Goal: Register for event/course

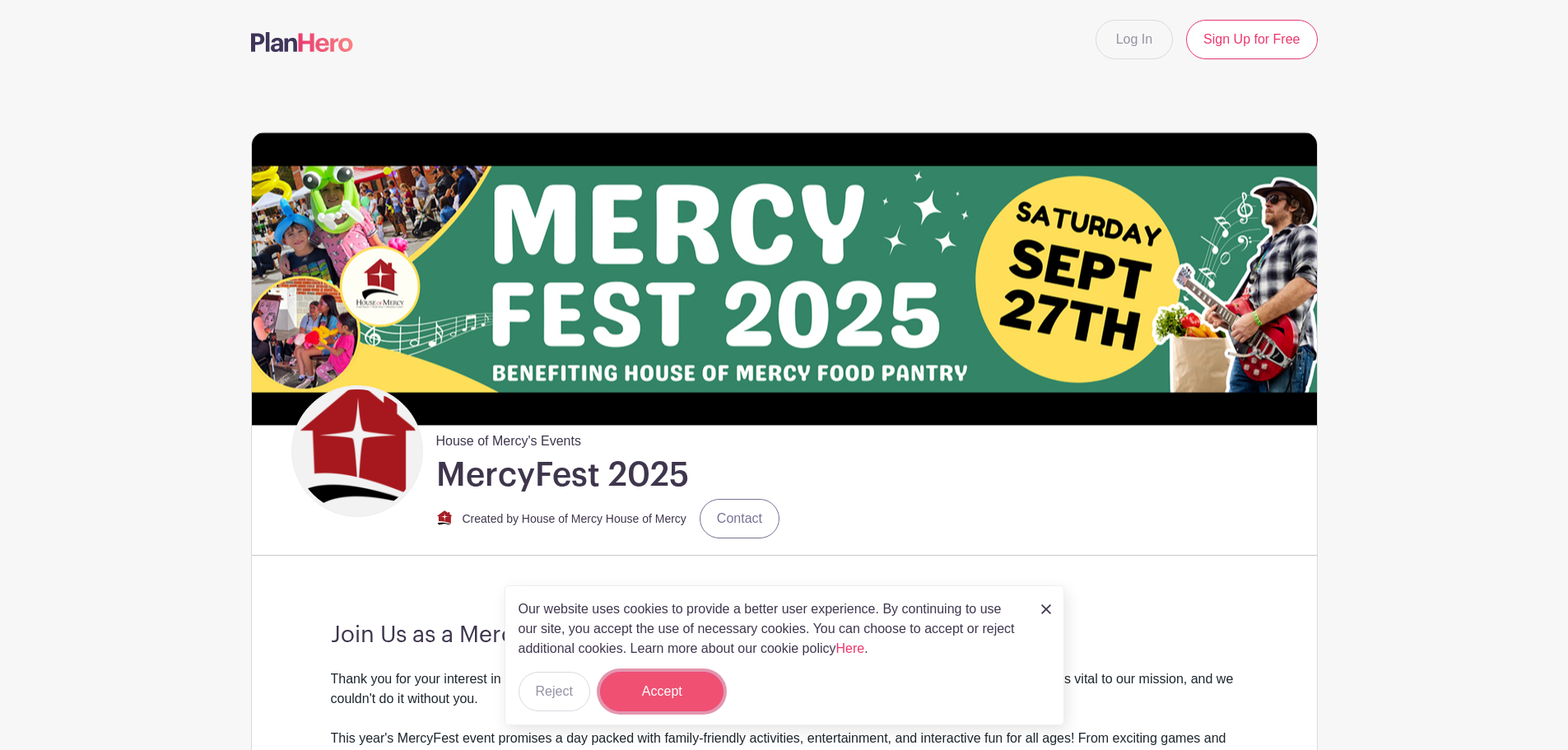
click at [631, 687] on button "Accept" at bounding box center [662, 691] width 124 height 40
click at [640, 693] on form "Accept" at bounding box center [662, 691] width 124 height 40
click at [1043, 609] on img at bounding box center [1046, 609] width 10 height 10
click at [870, 480] on div "House of Mercy's Events MercyFest 2025 Created by House of Mercy House of Mercy…" at bounding box center [804, 463] width 1026 height 157
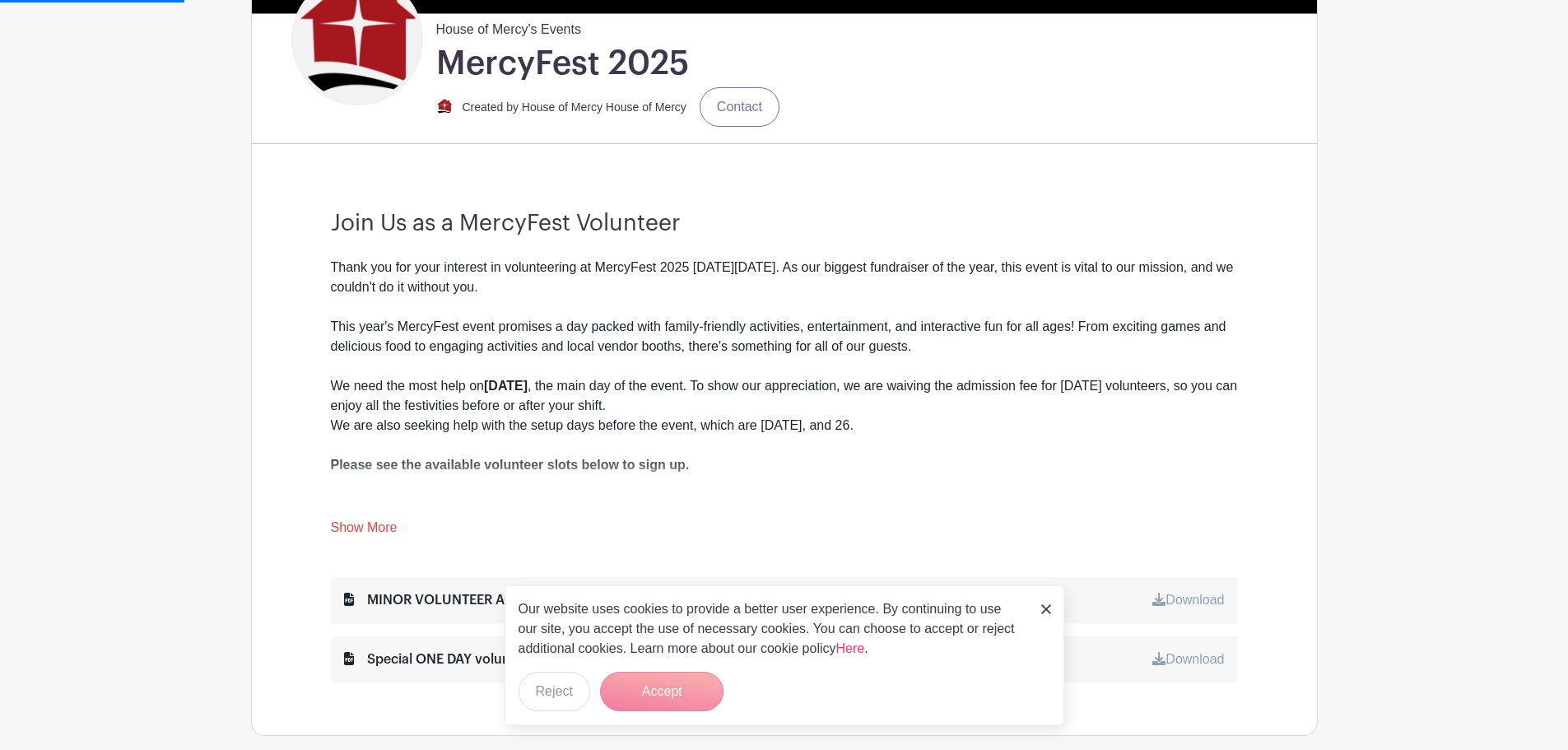
scroll to position [82, 0]
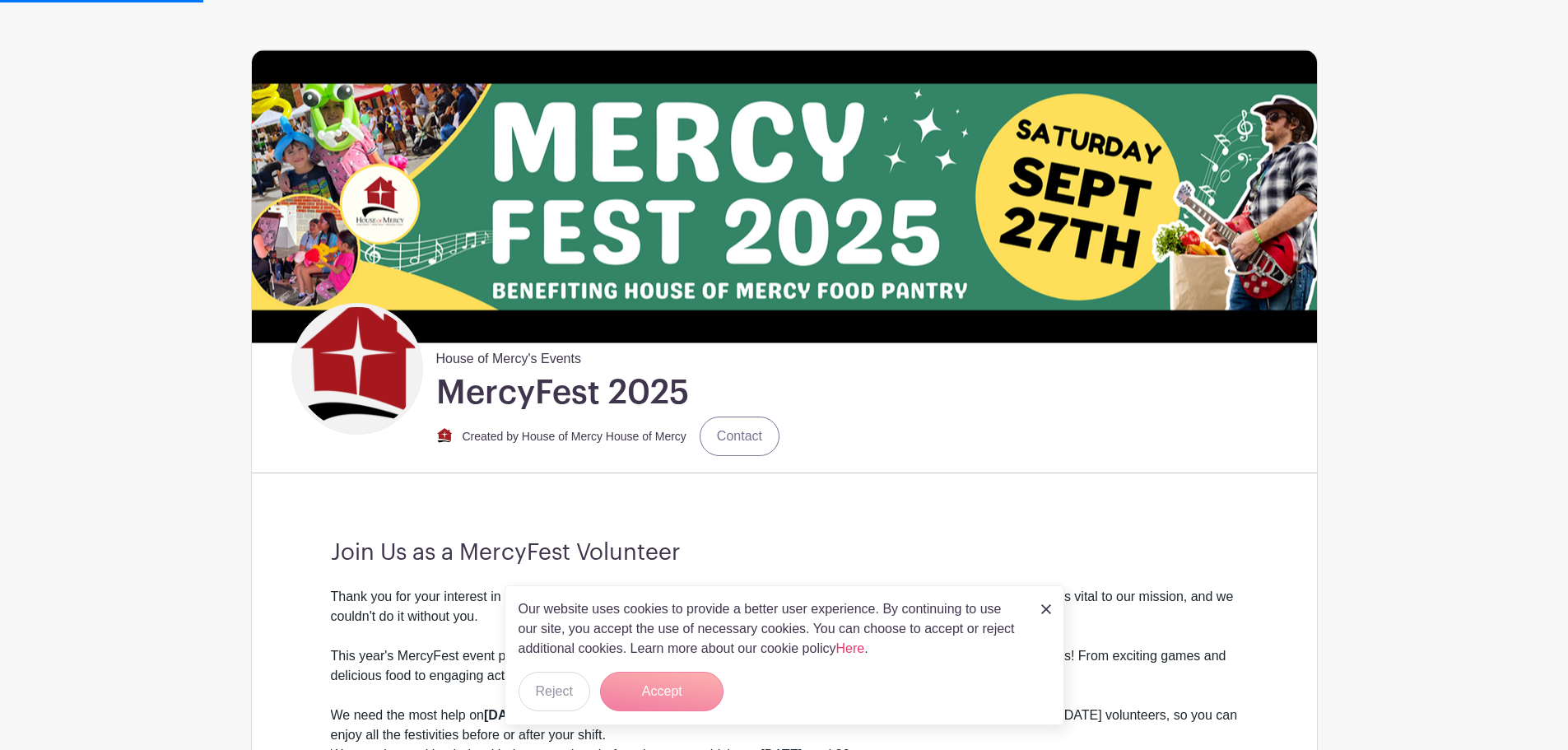
click at [684, 690] on form "Accept" at bounding box center [662, 691] width 124 height 40
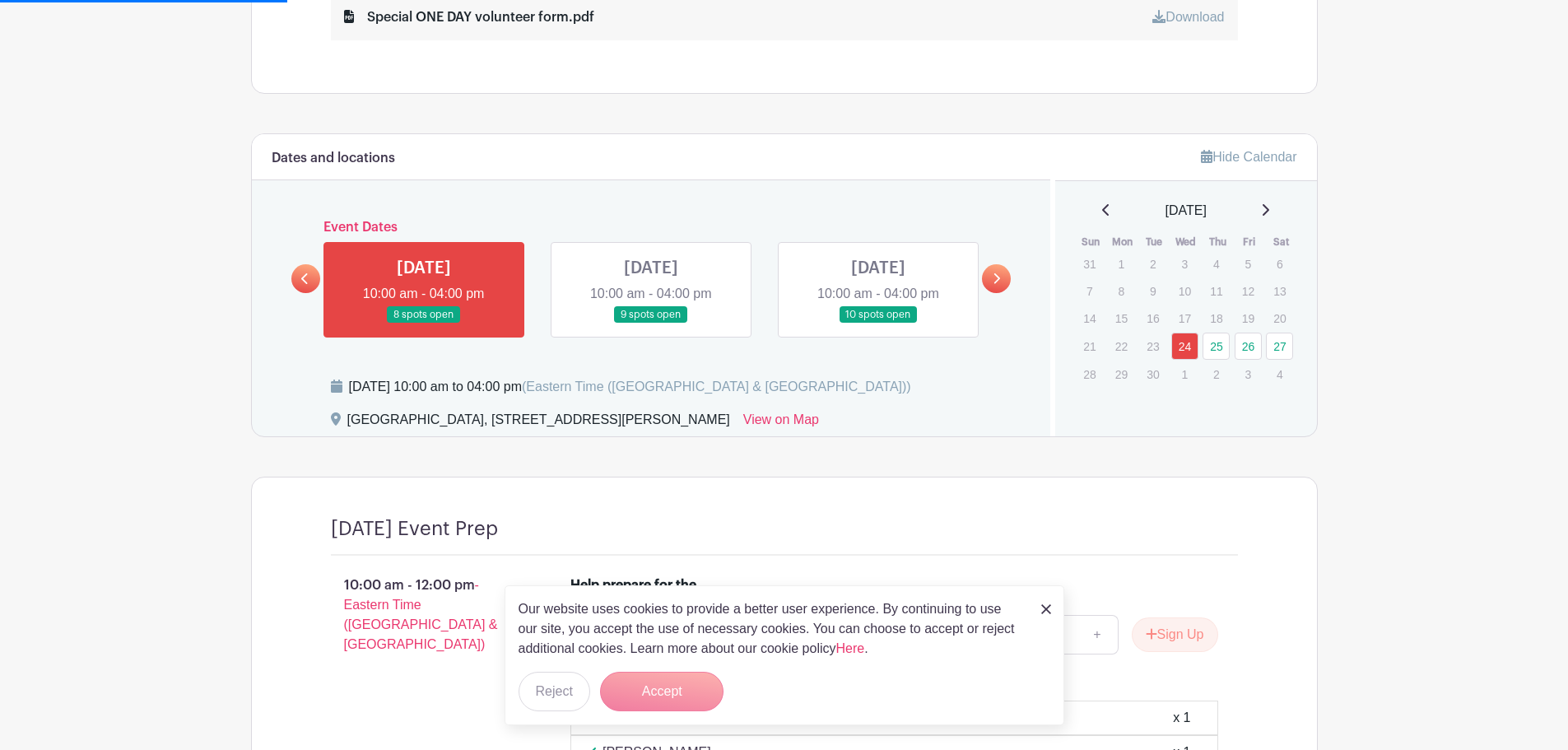
scroll to position [1152, 0]
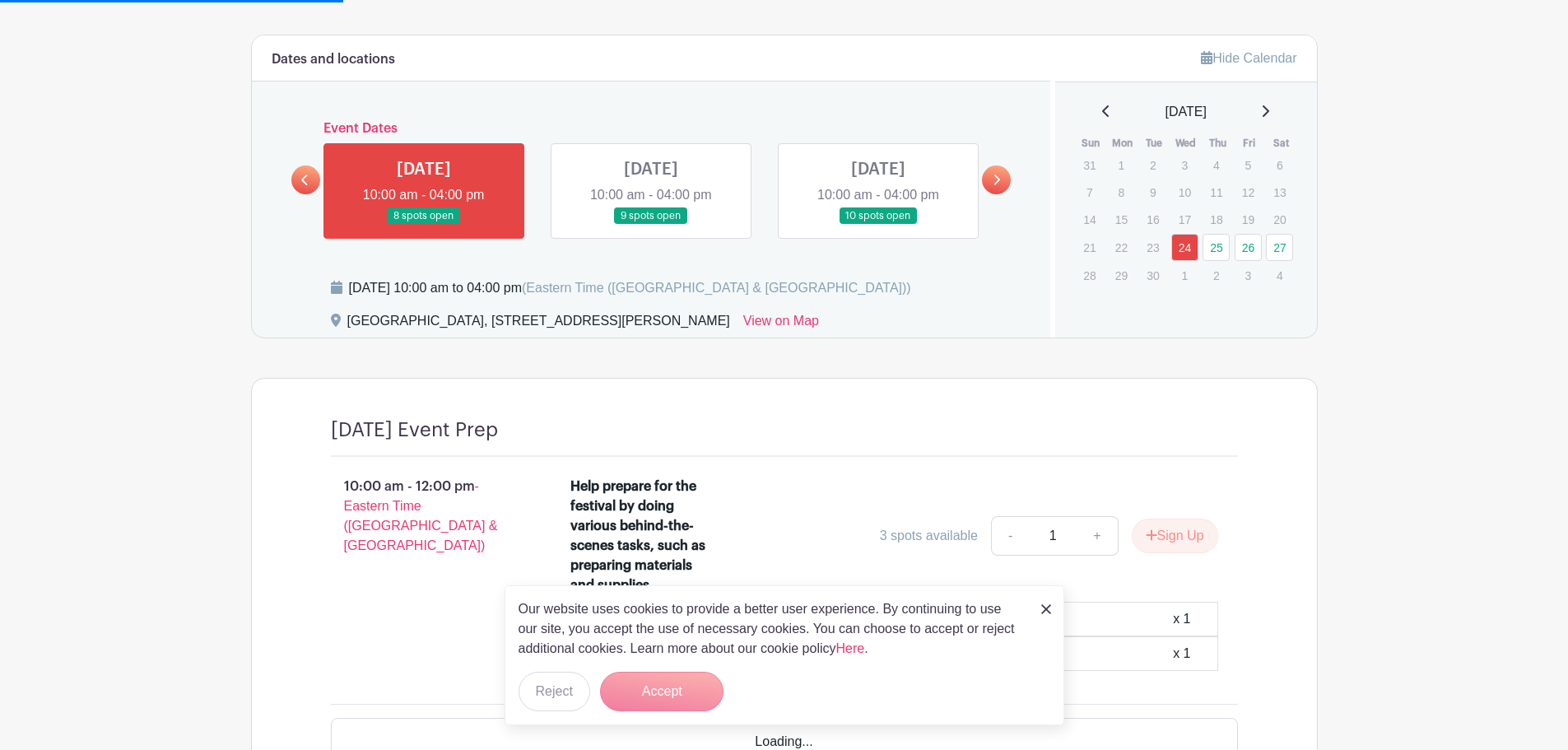
click at [879, 224] on link at bounding box center [879, 224] width 0 height 0
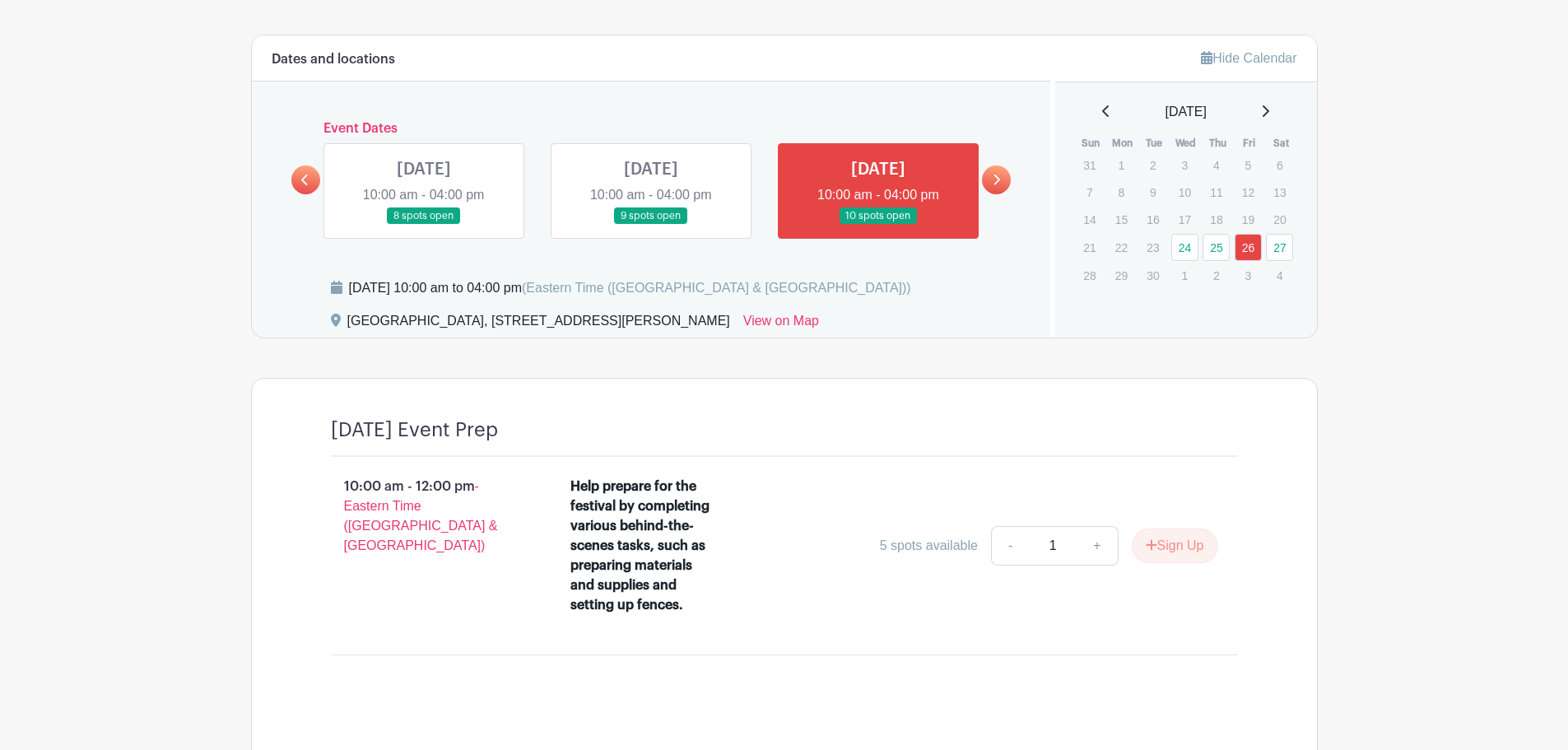
click at [759, 626] on li "Help prepare for the festival by completing various behind-the-scenes tasks, su…" at bounding box center [894, 549] width 661 height 158
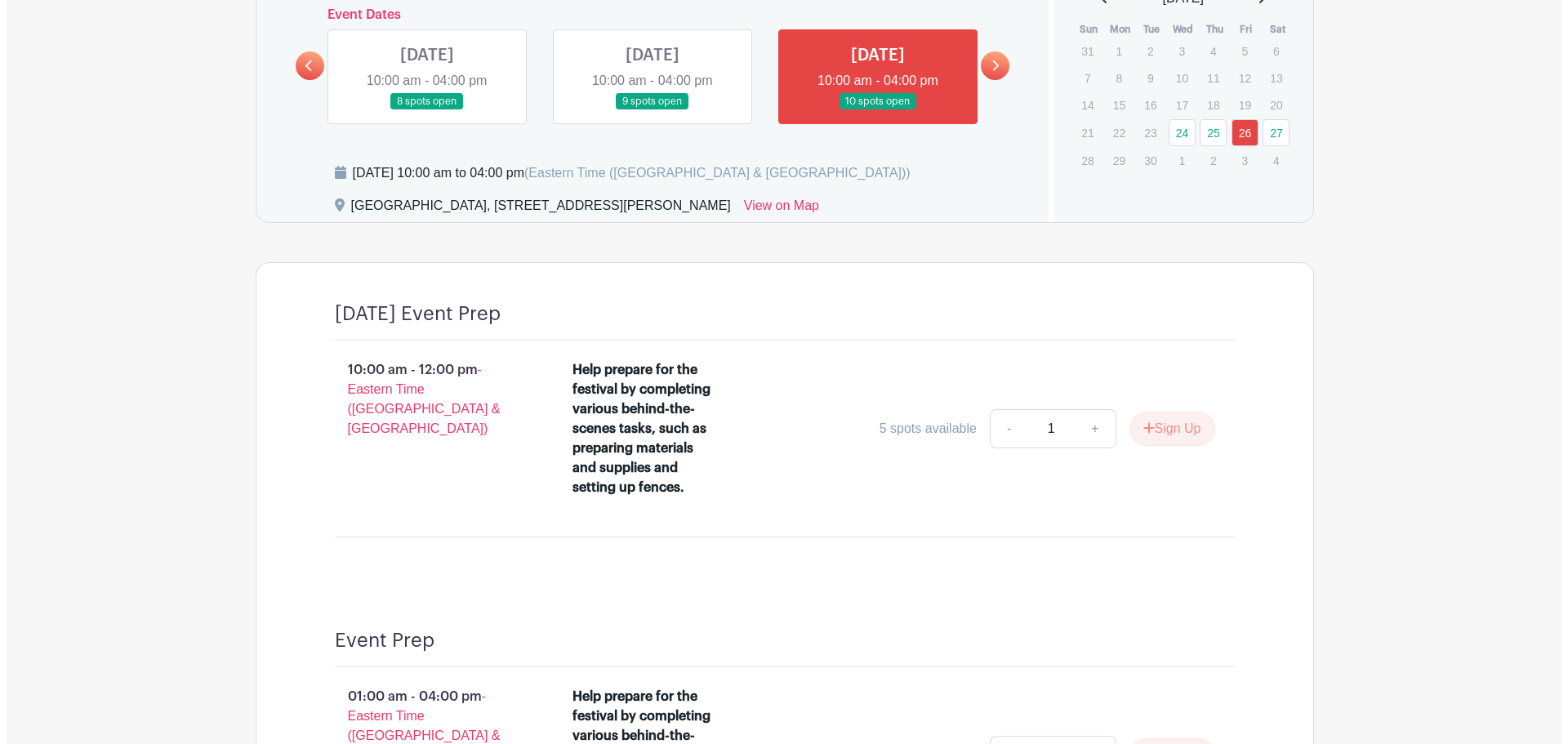
scroll to position [1143, 0]
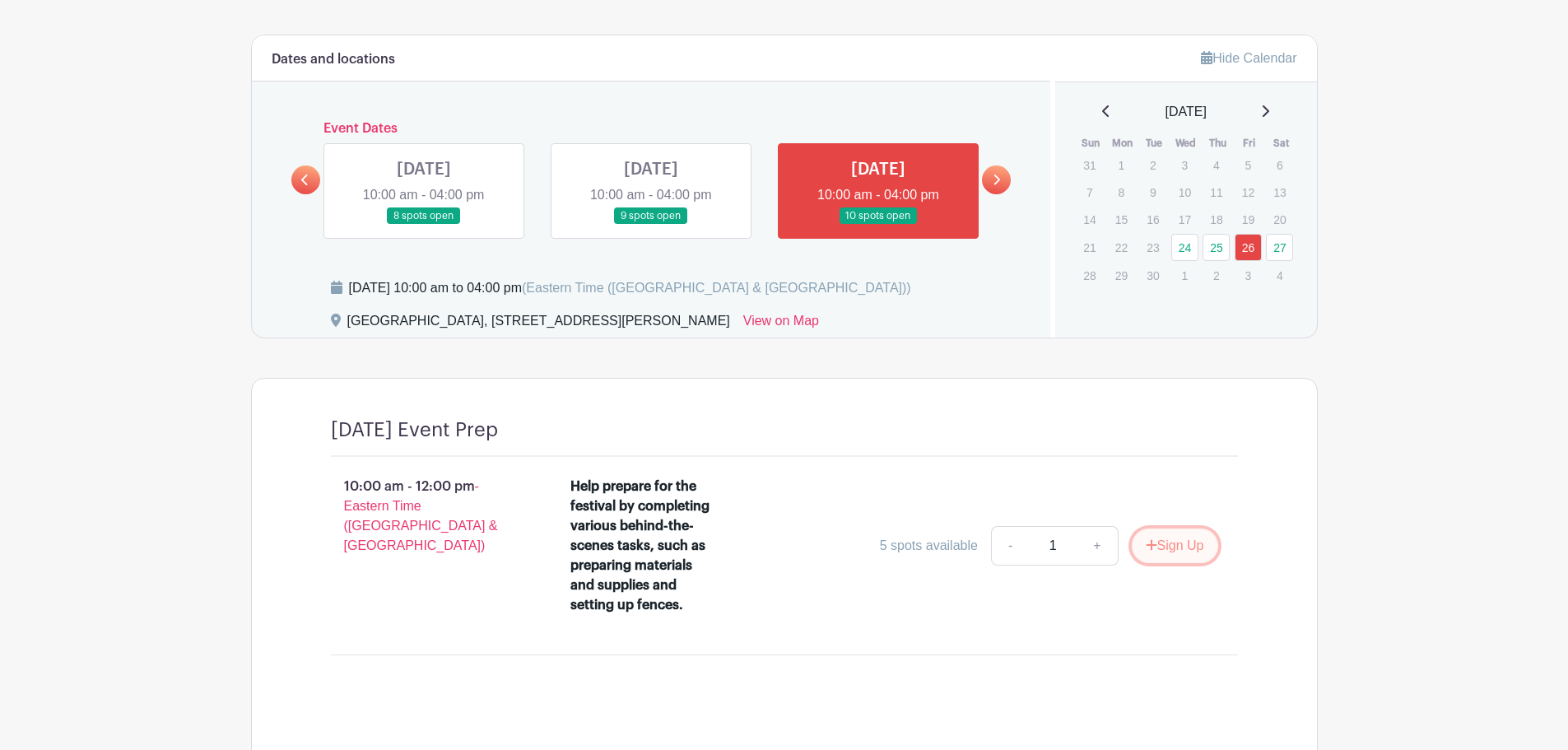
click at [1177, 549] on button "Sign Up" at bounding box center [1175, 545] width 86 height 35
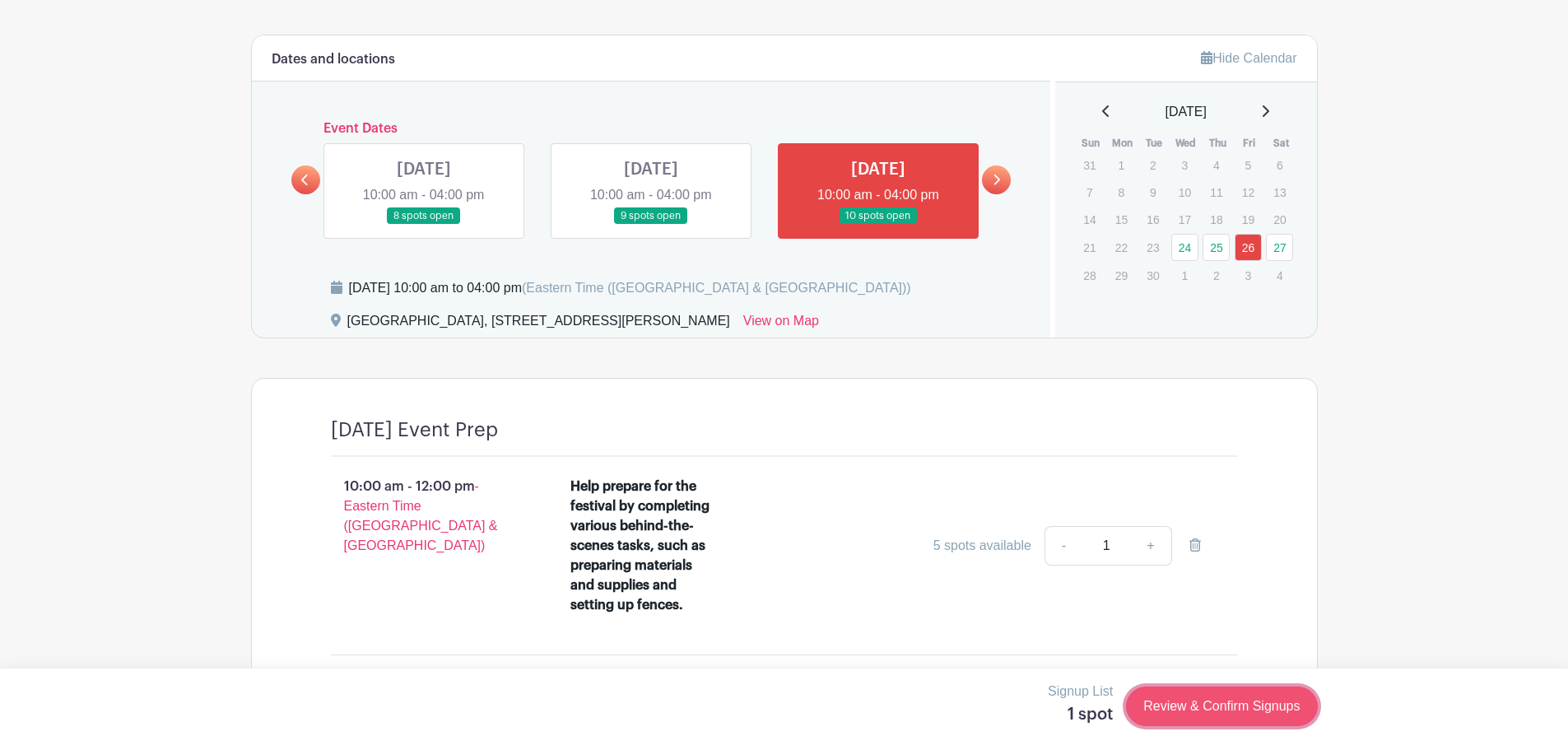
click at [1195, 708] on link "Review & Confirm Signups" at bounding box center [1222, 706] width 191 height 40
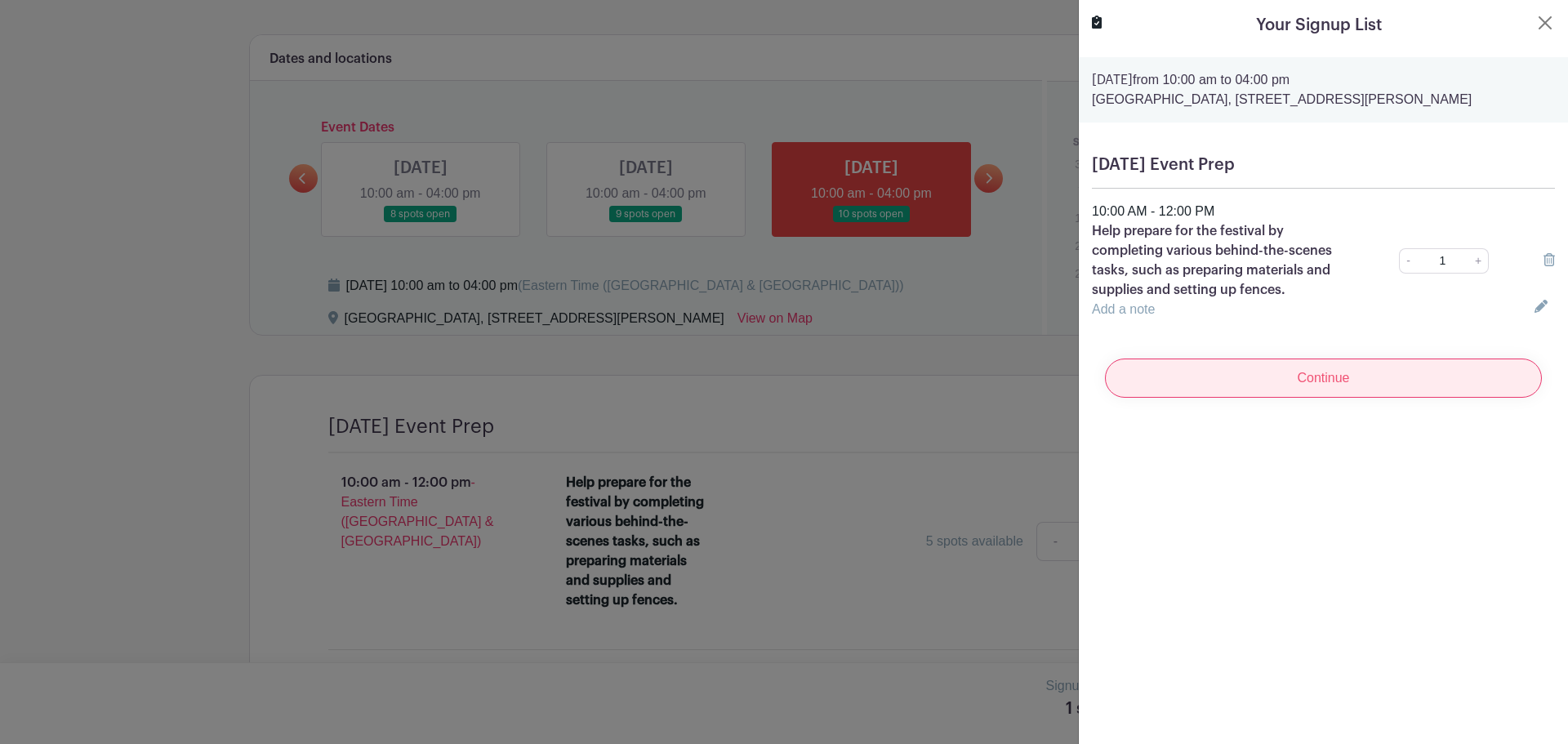
click at [1305, 387] on input "Continue" at bounding box center [1324, 378] width 437 height 39
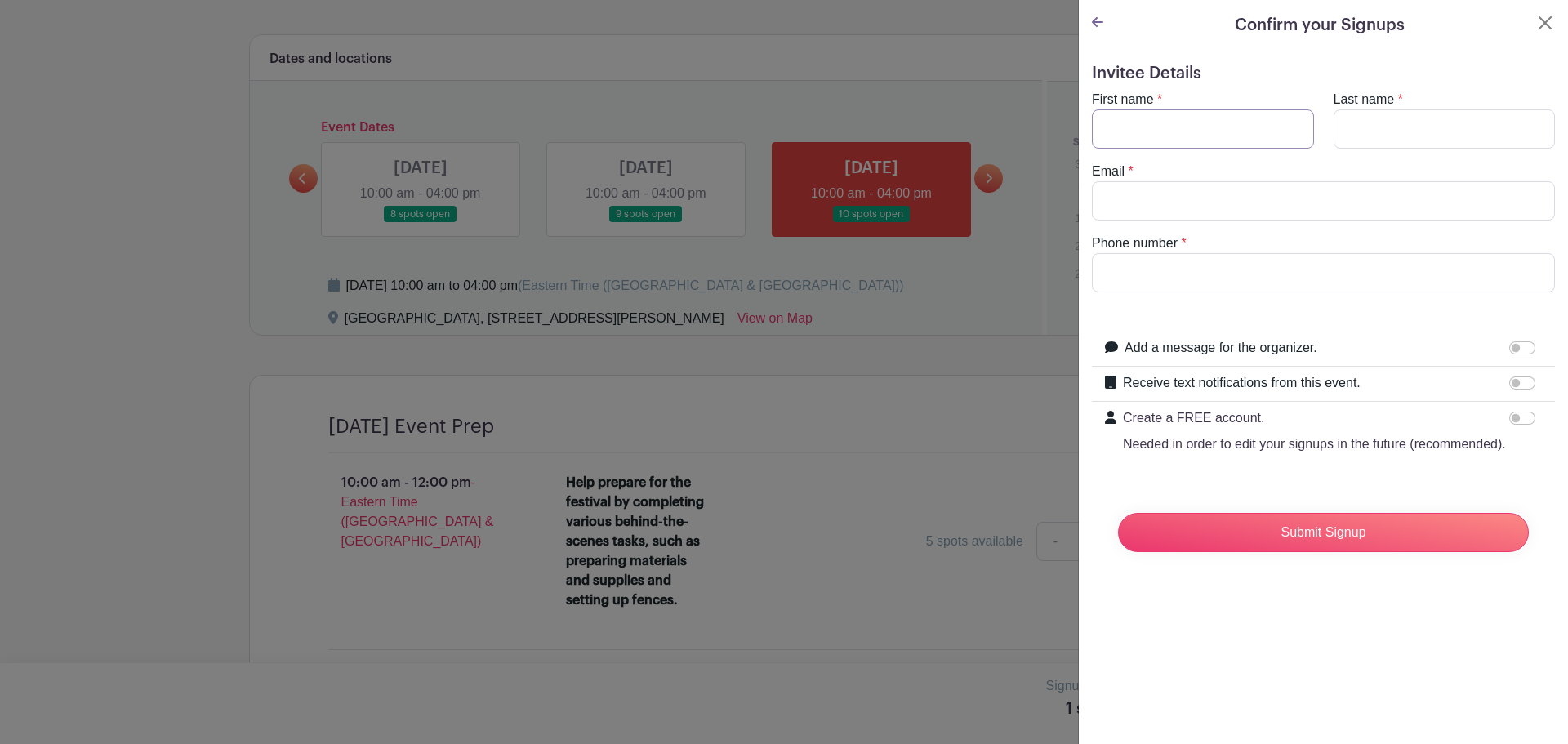
click at [1132, 130] on input "First name" at bounding box center [1203, 128] width 222 height 39
type input "[PERSON_NAME]"
type input "[EMAIL_ADDRESS][DOMAIN_NAME]"
type input "5717193772"
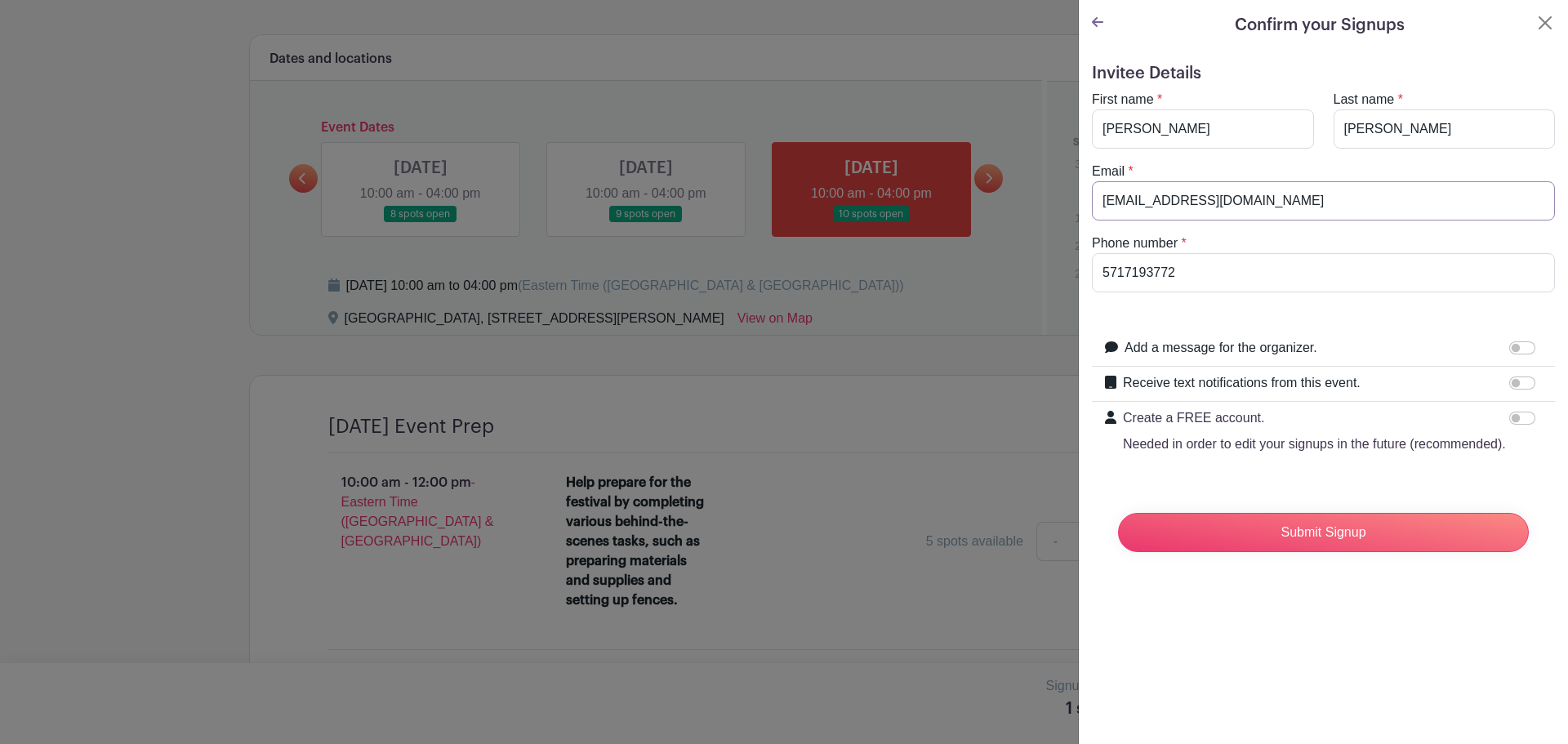
click at [1171, 206] on input "[EMAIL_ADDRESS][DOMAIN_NAME]" at bounding box center [1323, 201] width 463 height 39
drag, startPoint x: 1312, startPoint y: 199, endPoint x: 900, endPoint y: 142, distance: 415.9
type input "[PERSON_NAME][EMAIL_ADDRESS][PERSON_NAME][DOMAIN_NAME]"
type input "7039461790"
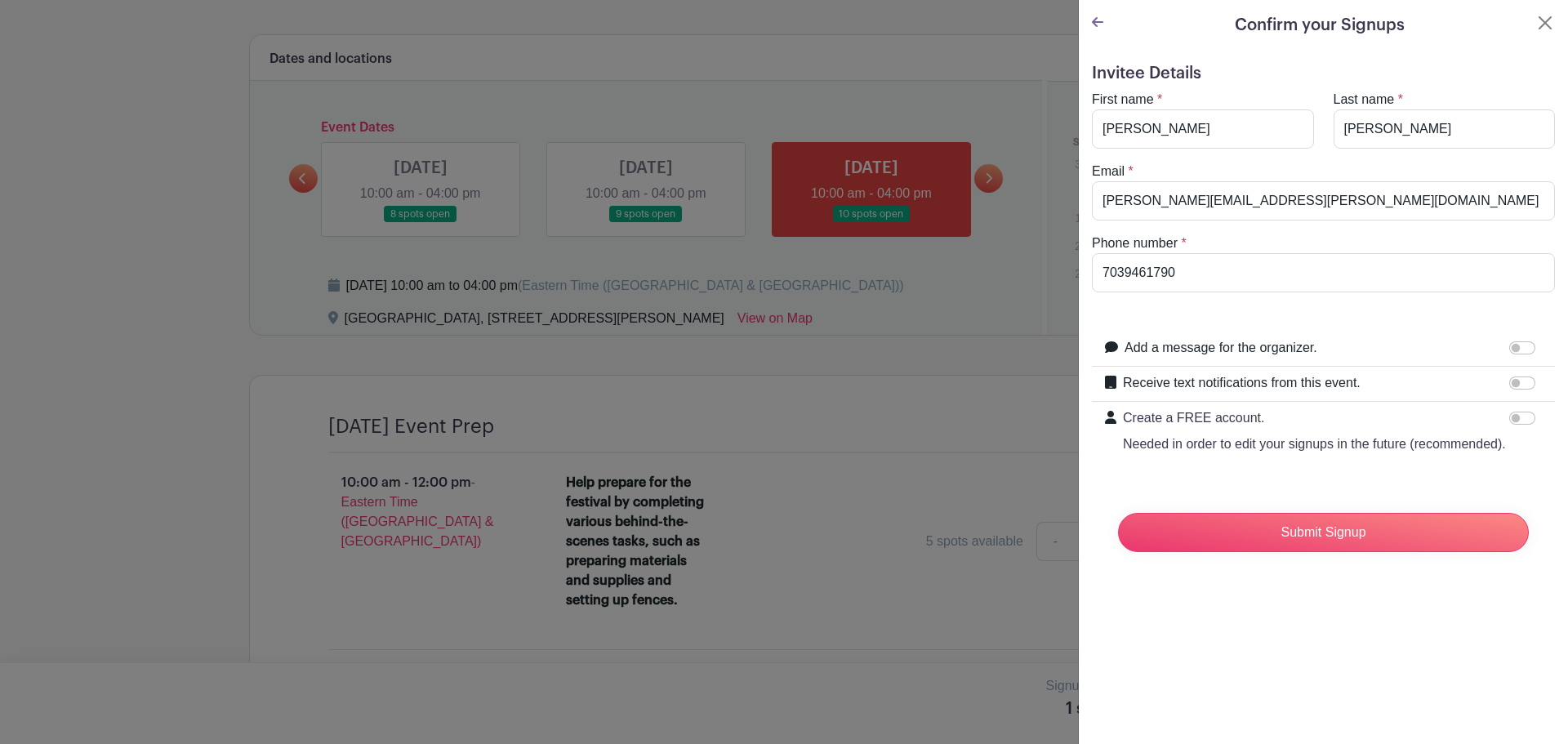
click at [1363, 480] on form "Invitee Details First name * [PERSON_NAME] Last name * [PERSON_NAME] Email * [P…" at bounding box center [1323, 314] width 463 height 501
click at [1509, 349] on input "Add a message for the organizer." at bounding box center [1522, 348] width 26 height 13
checkbox input "true"
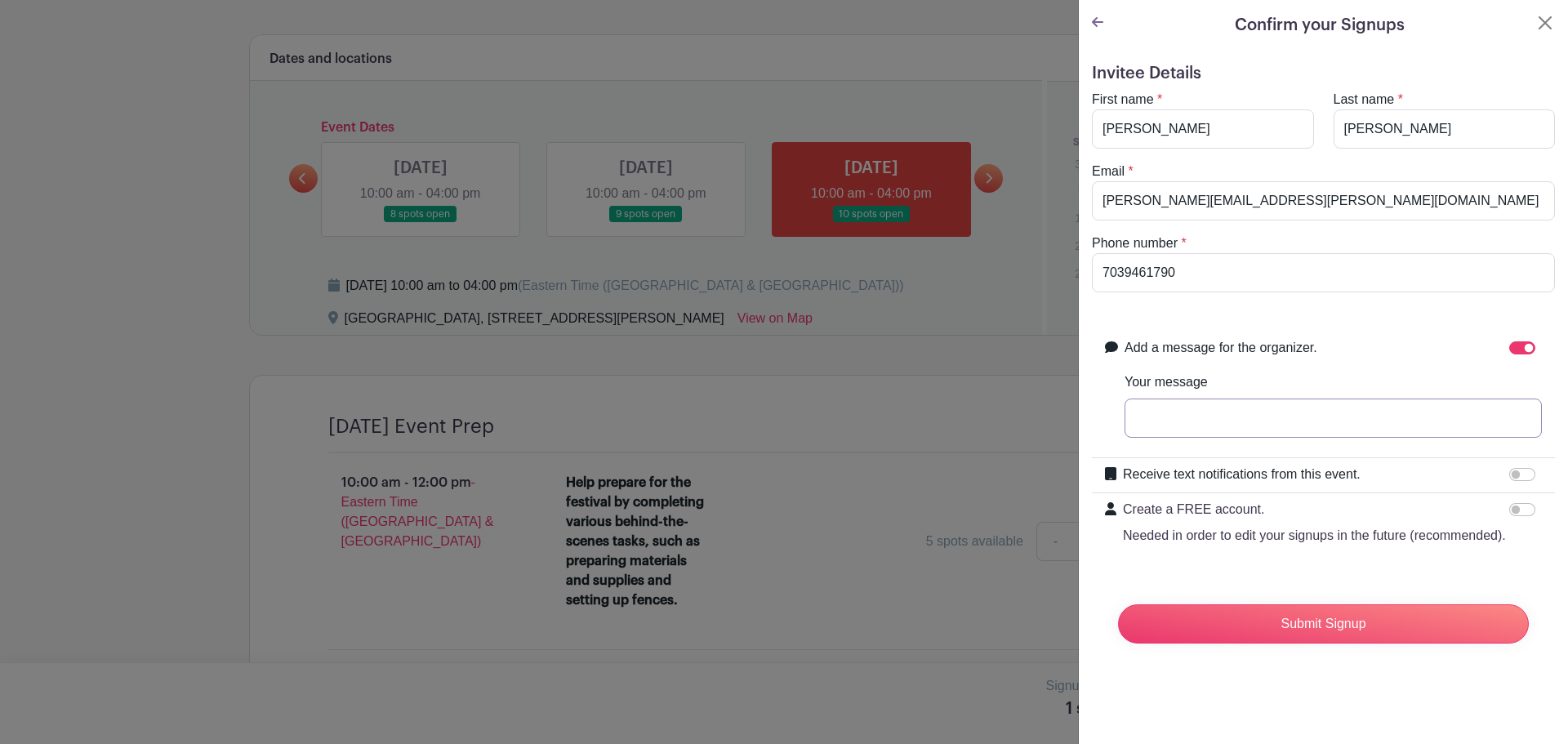
click at [1257, 419] on input "Your message" at bounding box center [1333, 418] width 417 height 39
type input "Just testing the system -- looking to see if I can change my schedule and/or de…"
click at [1509, 473] on input "Receive text notifications from this event." at bounding box center [1522, 474] width 26 height 13
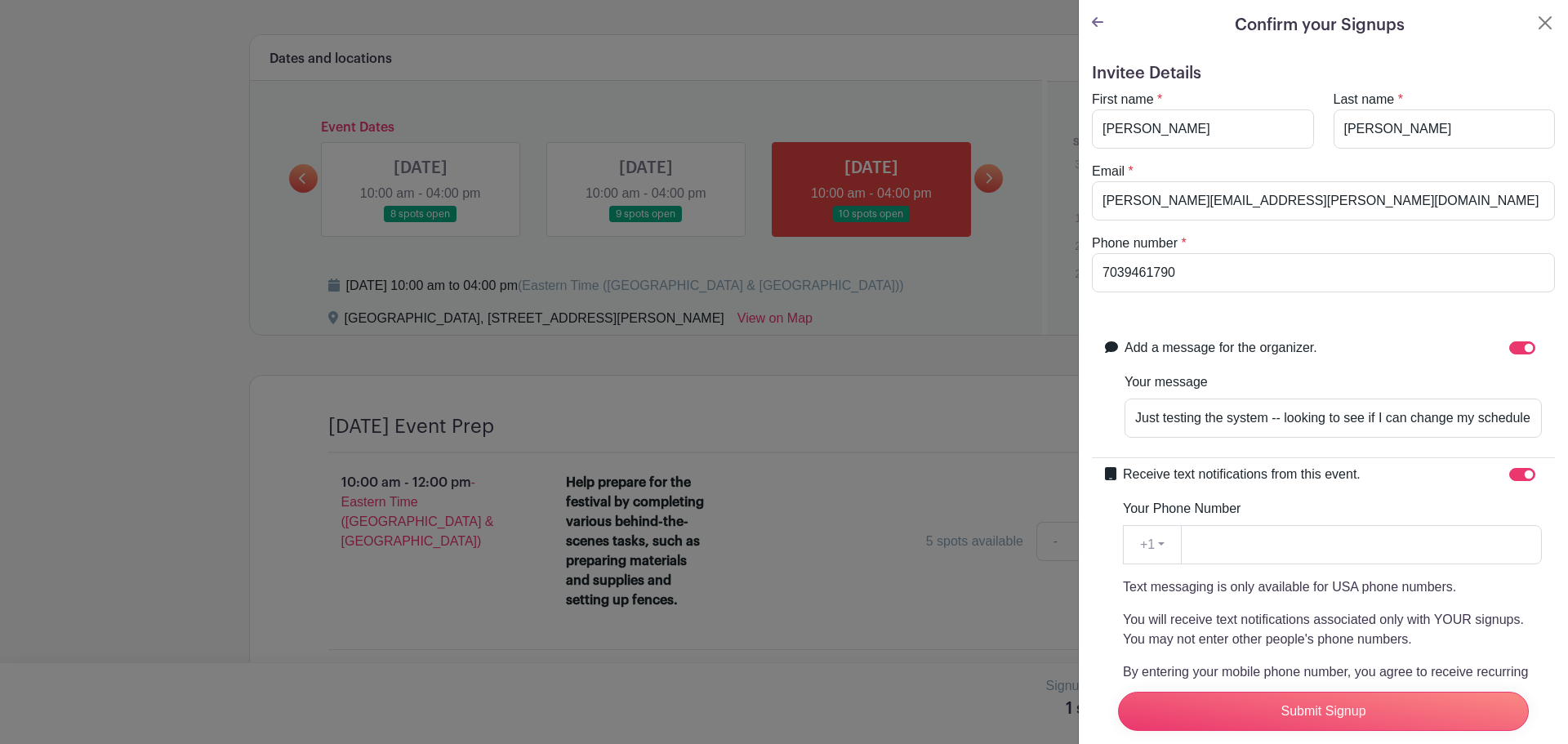
click at [1314, 480] on label "Receive text notifications from this event." at bounding box center [1241, 474] width 238 height 19
click at [1509, 480] on input "Receive text notifications from this event." at bounding box center [1522, 474] width 26 height 13
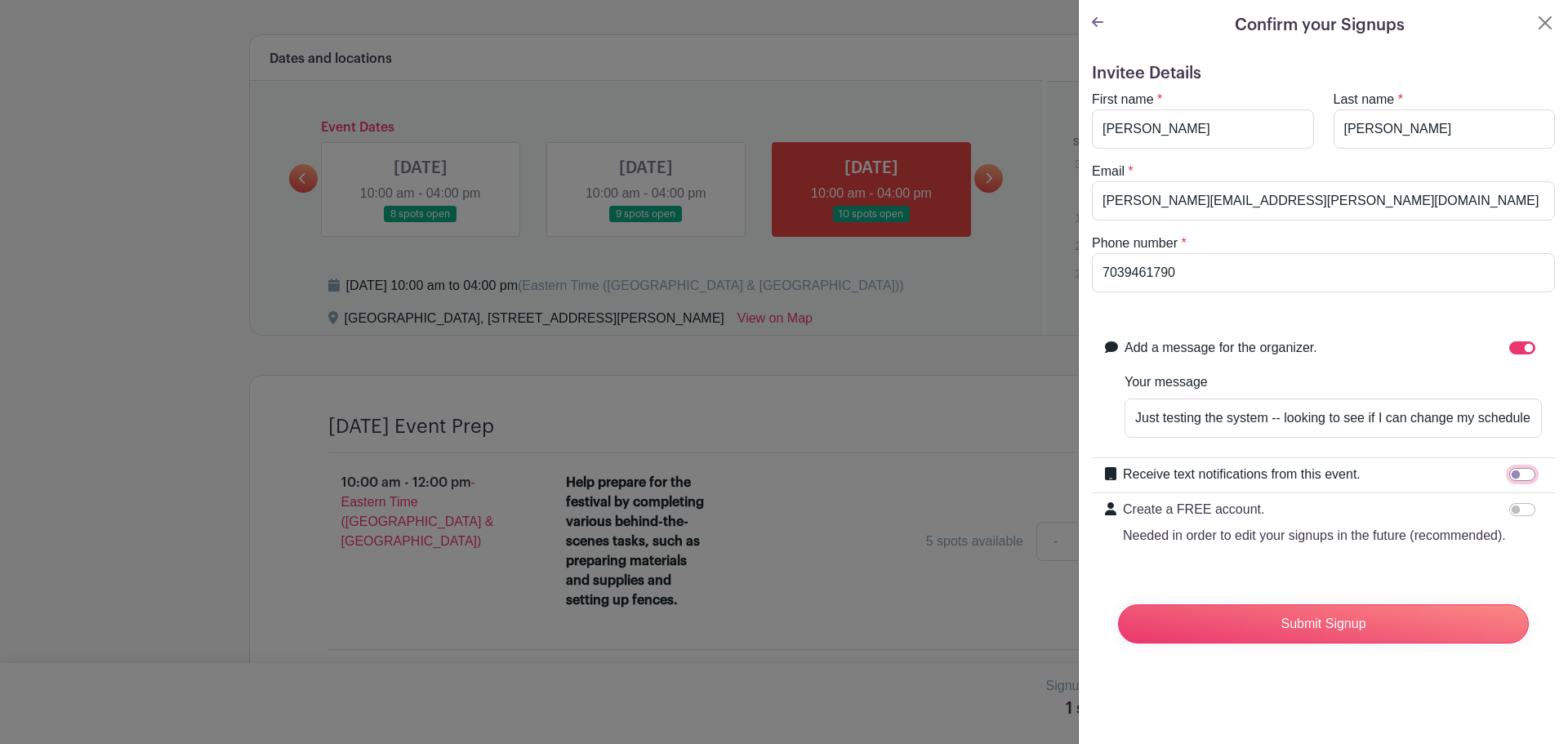
click at [1515, 474] on input "Receive text notifications from this event." at bounding box center [1522, 474] width 26 height 13
checkbox input "true"
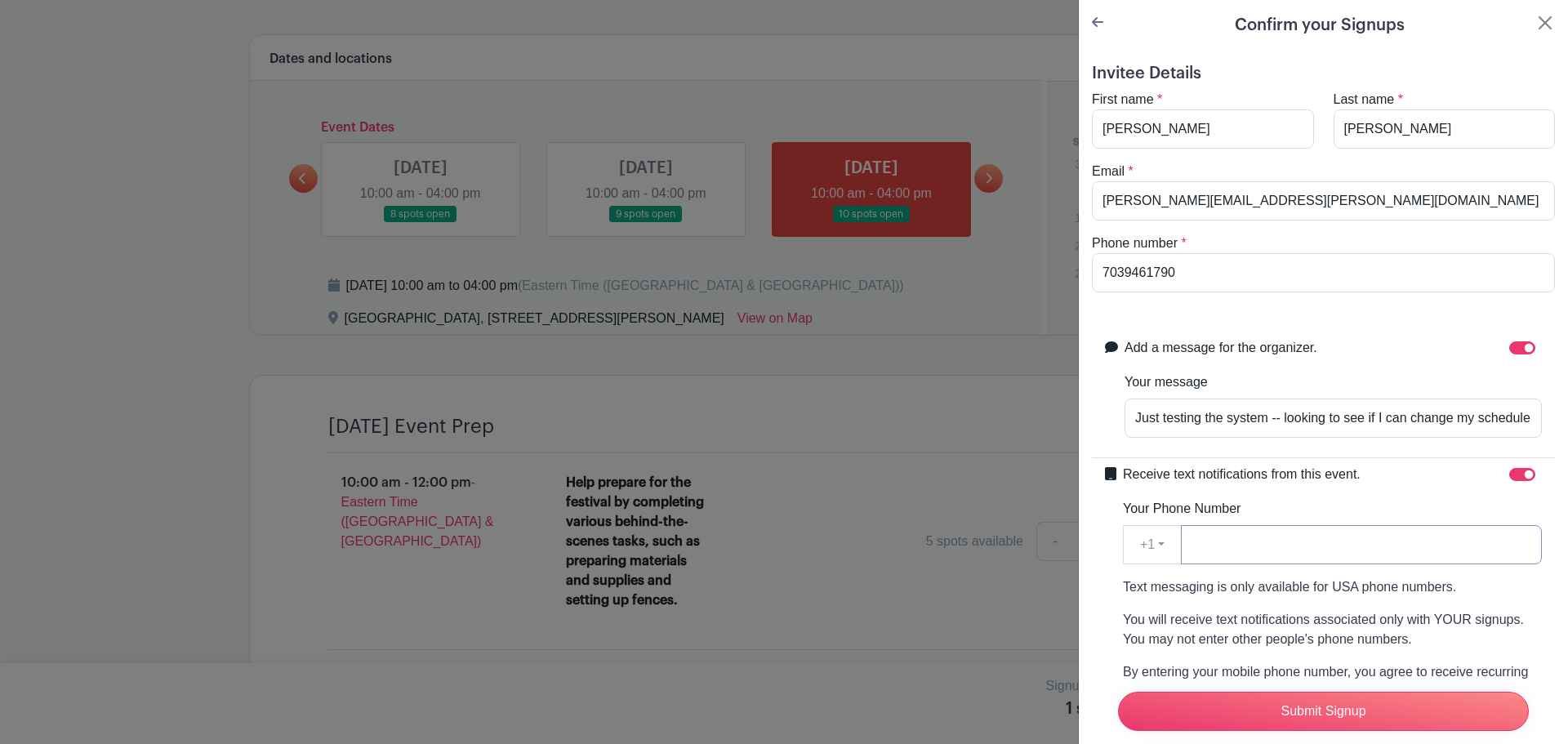
click at [1296, 558] on input "Your Phone Number" at bounding box center [1361, 544] width 361 height 39
type input "[PHONE_NUMBER]"
click at [1385, 621] on p "You will receive text notifications associated only with YOUR signups. You may …" at bounding box center [1332, 629] width 419 height 39
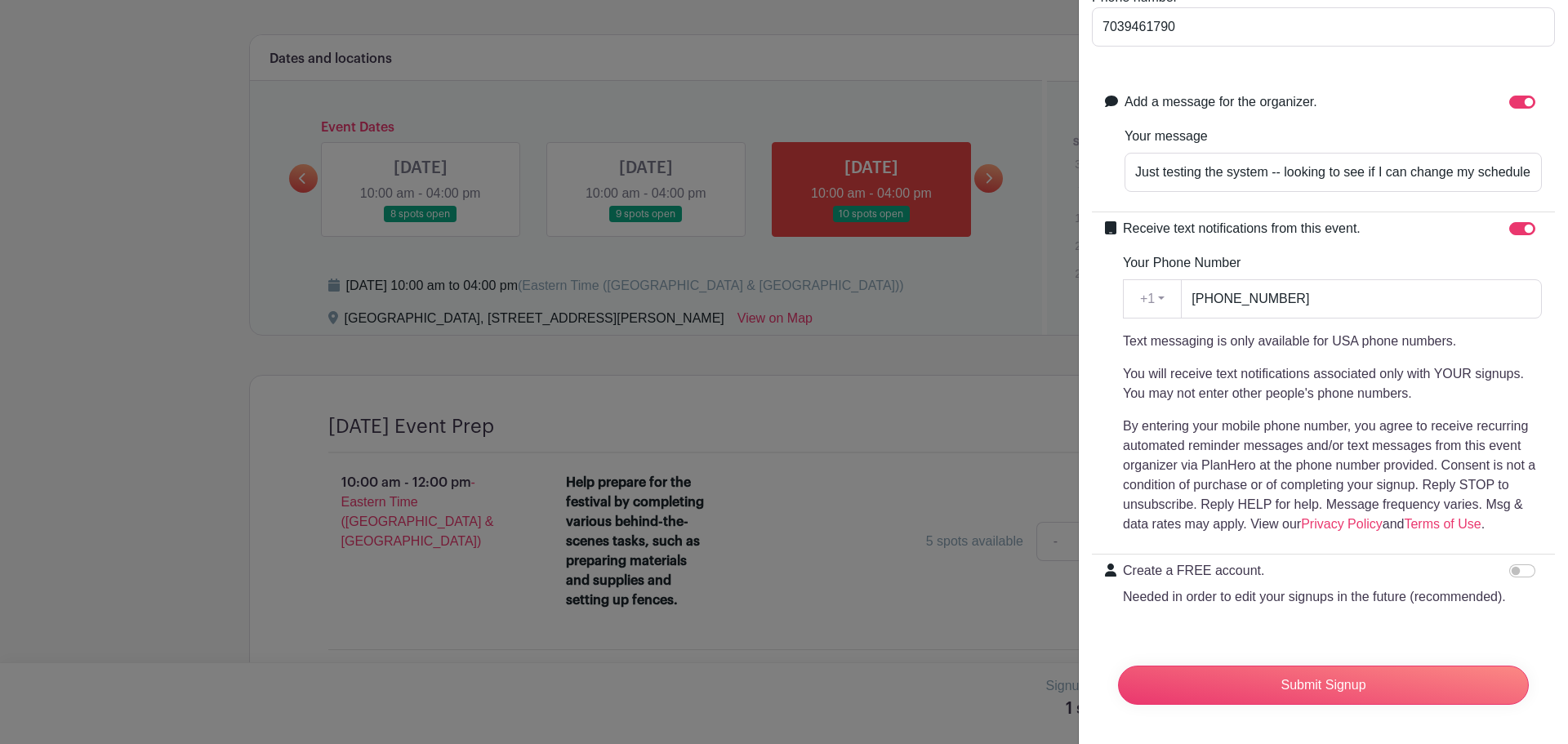
scroll to position [278, 0]
click at [1509, 564] on input "Create a FREE account. Needed in order to edit your signups in the future (reco…" at bounding box center [1522, 571] width 26 height 13
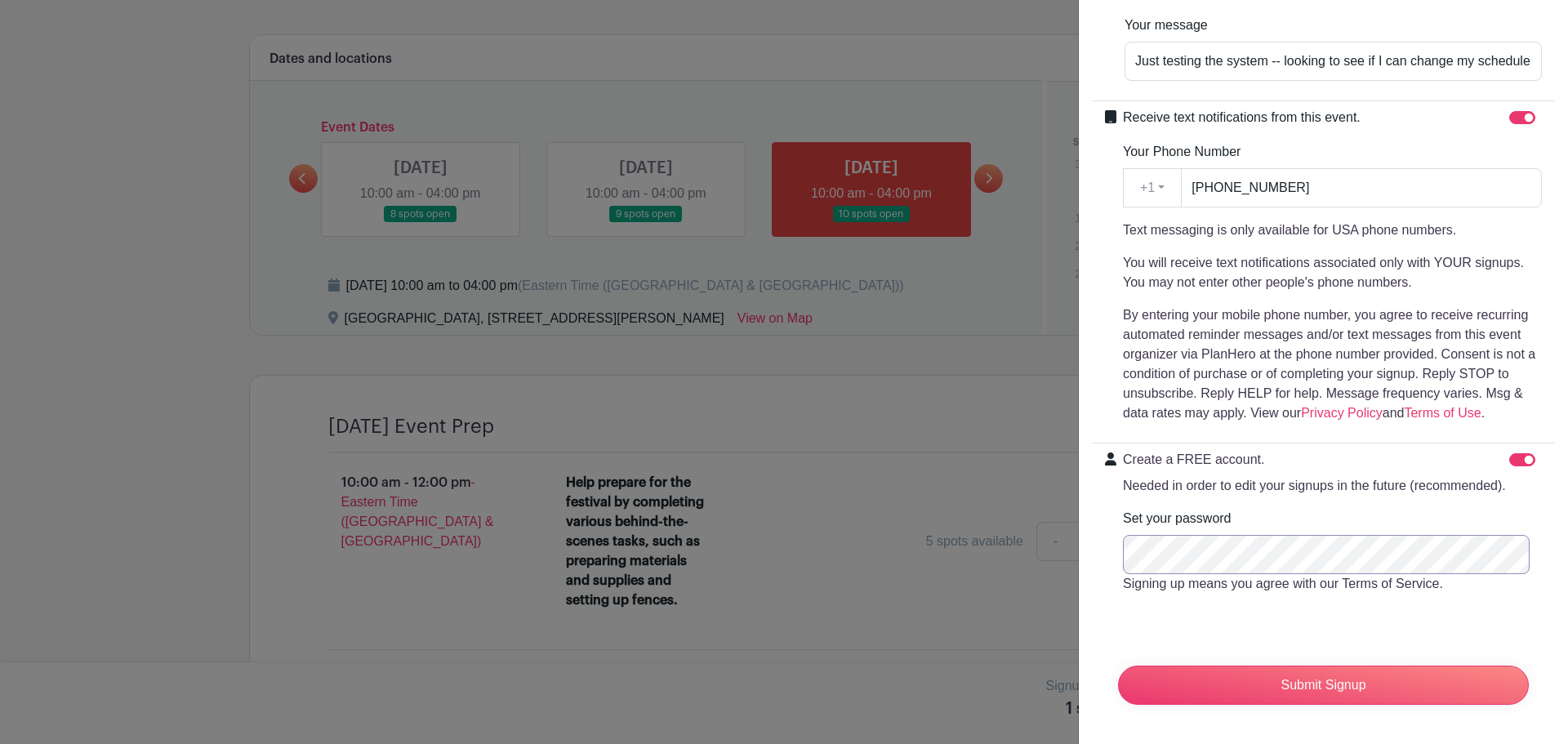
scroll to position [389, 0]
drag, startPoint x: 1420, startPoint y: 457, endPoint x: 1510, endPoint y: 507, distance: 103.0
click at [1150, 476] on p "Needed in order to edit your signups in the future (recommended)." at bounding box center [1314, 485] width 383 height 19
click at [1368, 476] on p "Needed in order to edit your signups in the future (recommended)." at bounding box center [1314, 485] width 383 height 19
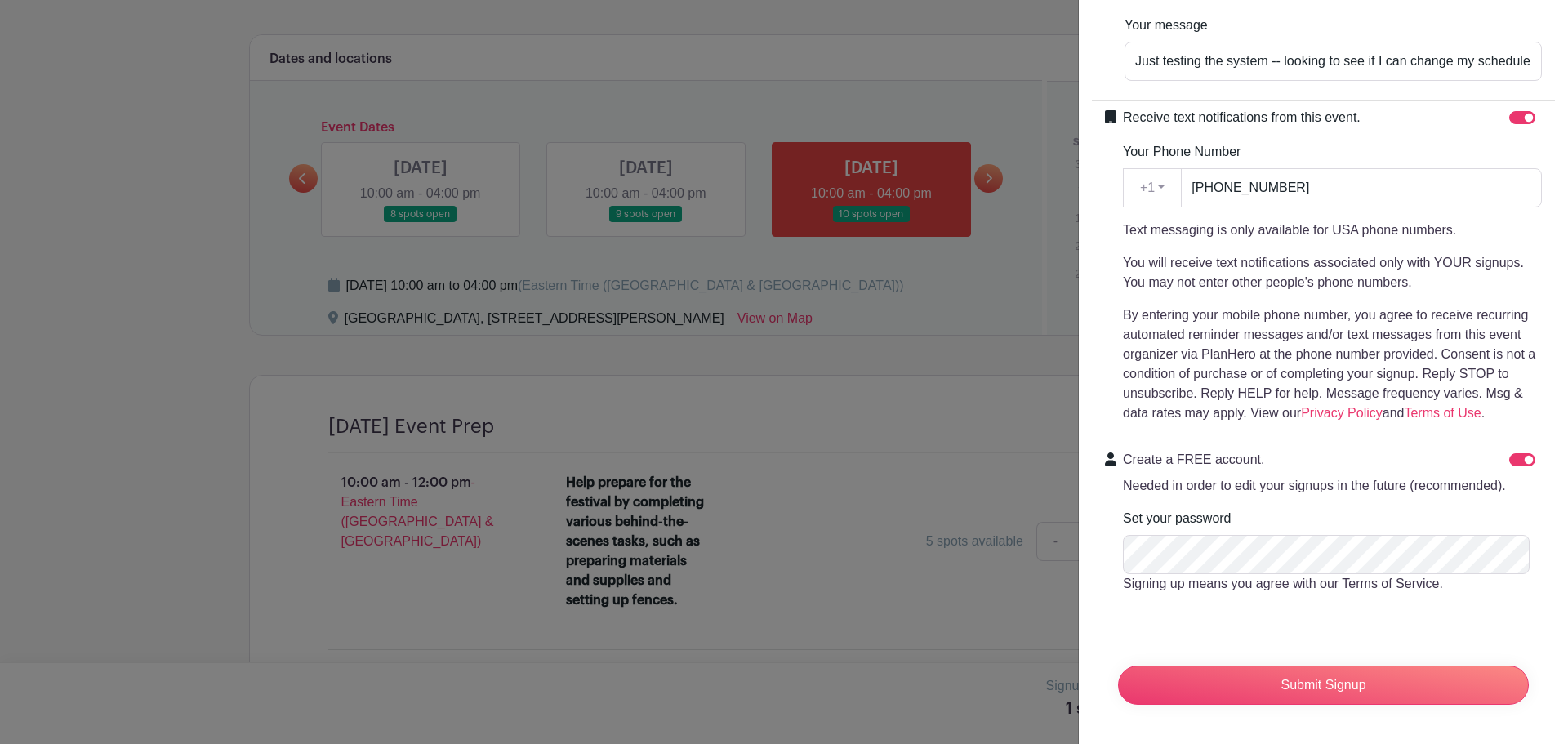
click at [1509, 466] on input "Create a FREE account. Needed in order to edit your signups in the future (reco…" at bounding box center [1522, 460] width 26 height 13
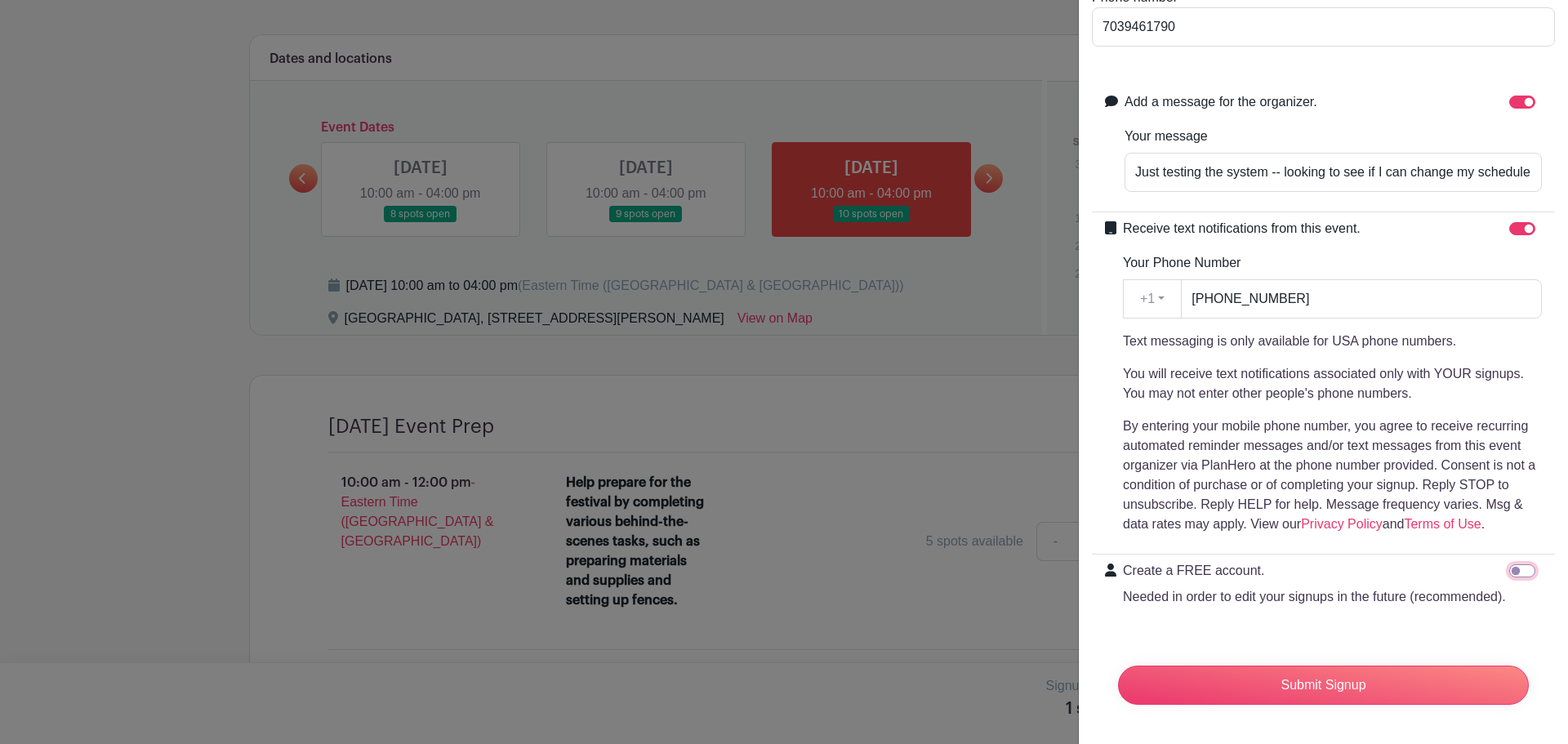
click at [1512, 564] on input "Create a FREE account. Needed in order to edit your signups in the future (reco…" at bounding box center [1522, 571] width 26 height 13
checkbox input "true"
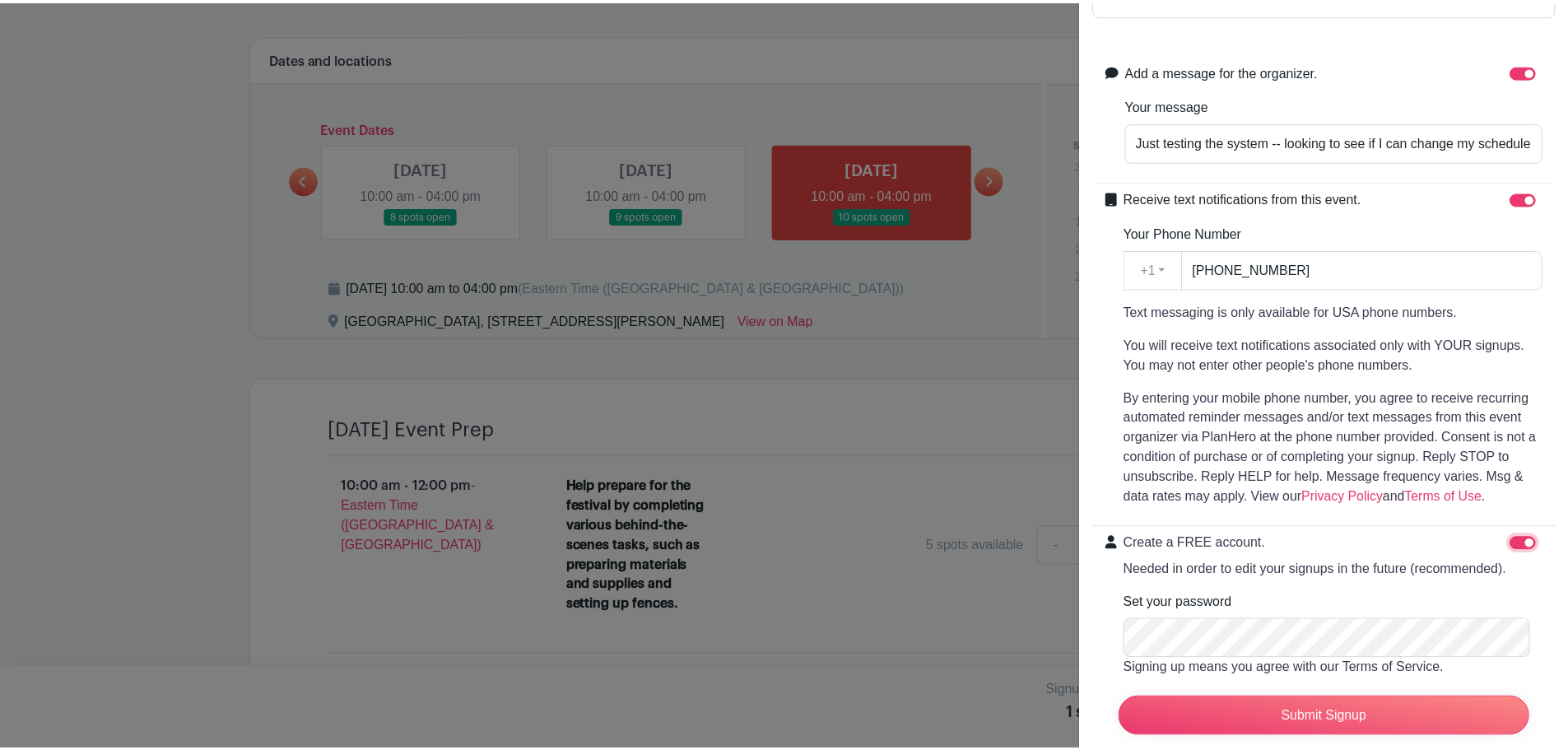
scroll to position [392, 0]
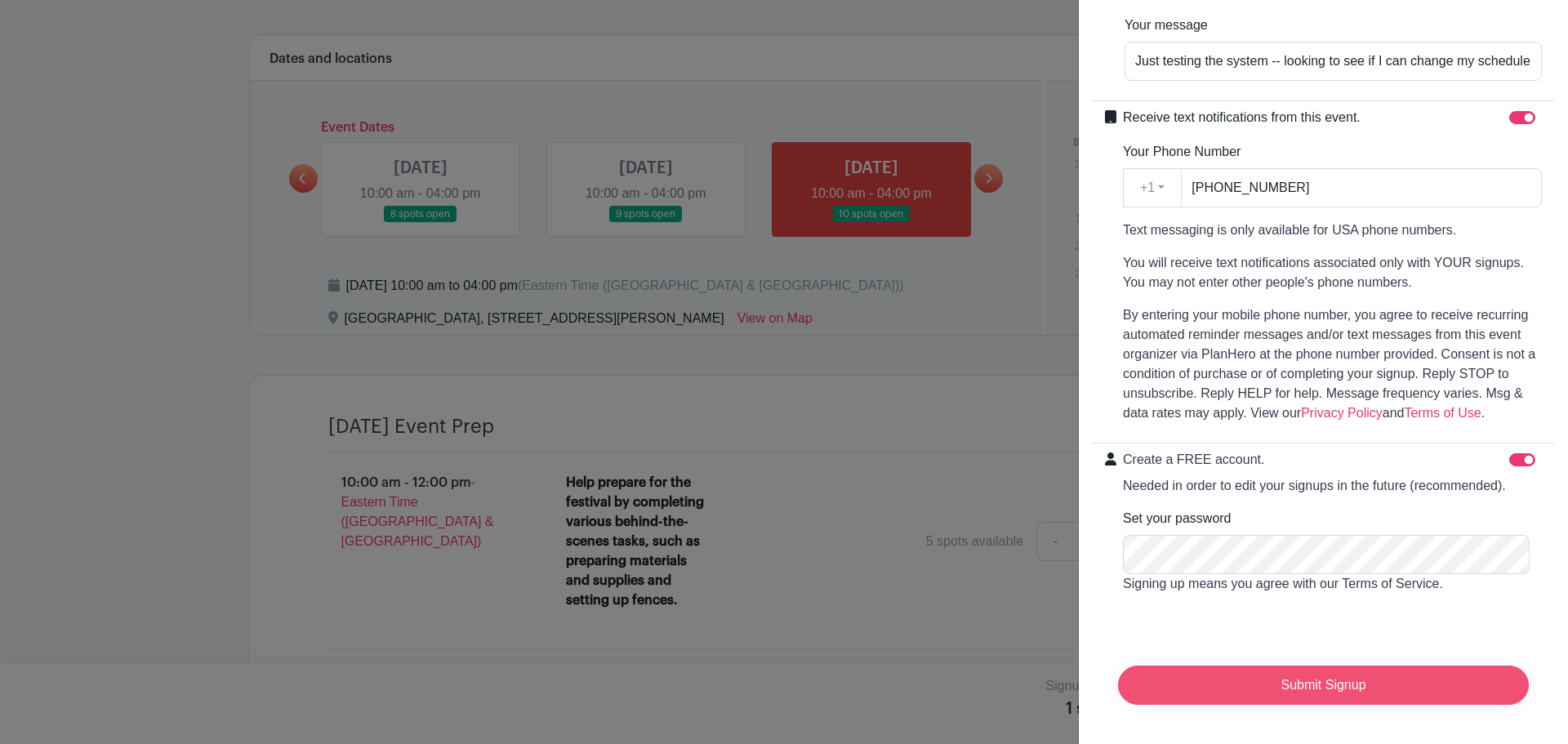
click at [1418, 678] on input "Submit Signup" at bounding box center [1323, 684] width 411 height 39
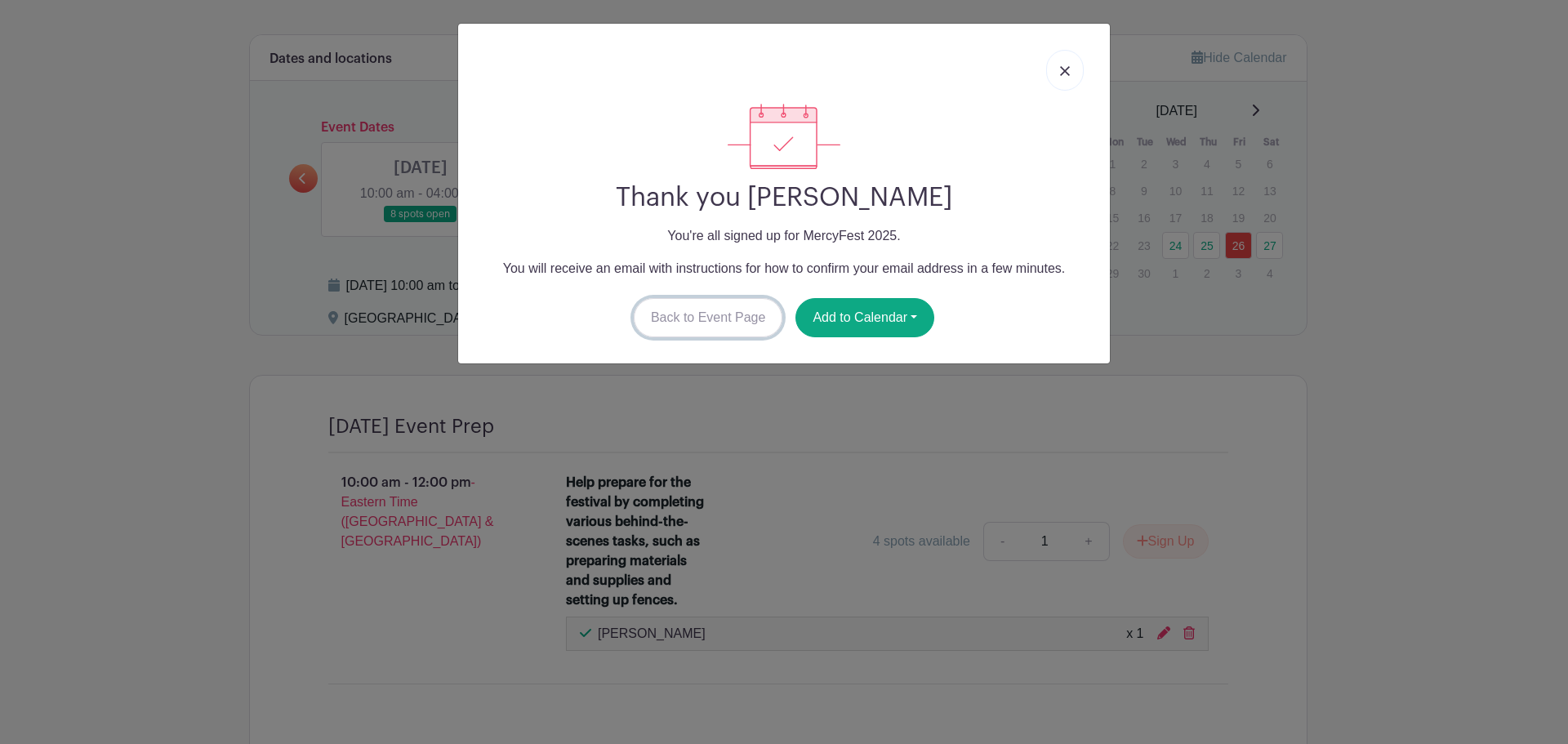
click at [669, 310] on link "Back to Event Page" at bounding box center [709, 317] width 149 height 39
